Goal: Transaction & Acquisition: Purchase product/service

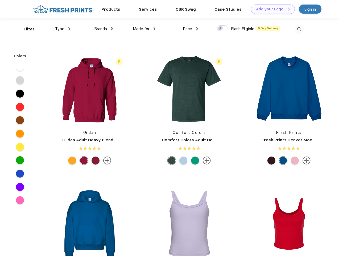
click at [271, 9] on link "Add your Logo Design Tool" at bounding box center [273, 9] width 44 height 9
click at [0, 0] on div "Design Tool" at bounding box center [0, 0] width 0 height 0
click at [286, 9] on link "Add your Logo Design Tool" at bounding box center [273, 9] width 44 height 9
click at [26, 29] on div "Filter" at bounding box center [29, 29] width 11 height 6
click at [63, 29] on span "Type" at bounding box center [59, 28] width 9 height 5
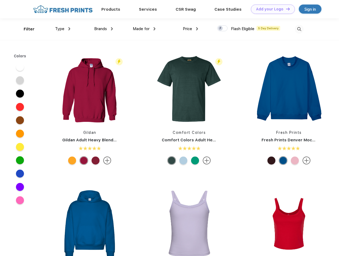
click at [104, 29] on span "Brands" at bounding box center [100, 28] width 13 height 5
click at [144, 29] on span "Made for" at bounding box center [141, 28] width 17 height 5
click at [191, 29] on span "Price" at bounding box center [187, 28] width 9 height 5
click at [223, 29] on div at bounding box center [222, 28] width 10 height 6
click at [221, 29] on input "checkbox" at bounding box center [218, 26] width 3 height 3
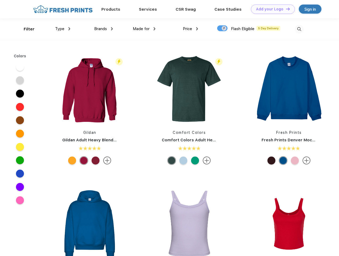
click at [299, 29] on img at bounding box center [299, 29] width 9 height 9
